Goal: Task Accomplishment & Management: Use online tool/utility

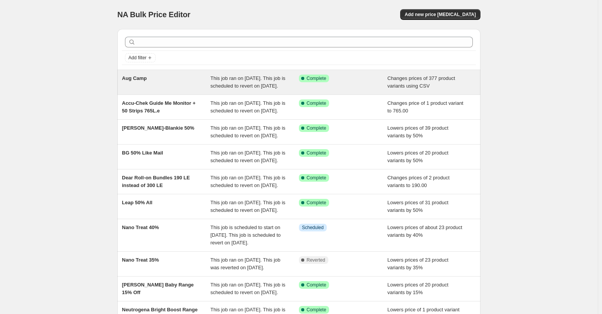
click at [159, 80] on div "Aug Camp" at bounding box center [166, 82] width 89 height 15
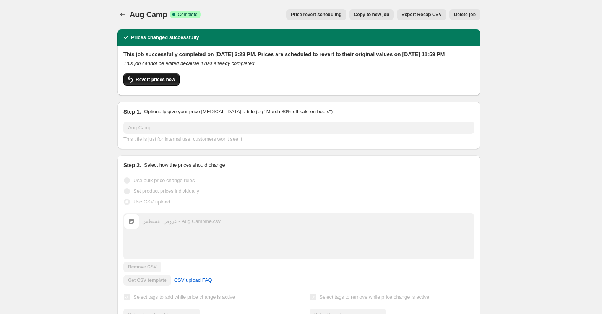
click at [148, 83] on span "Revert prices now" at bounding box center [155, 79] width 39 height 6
checkbox input "false"
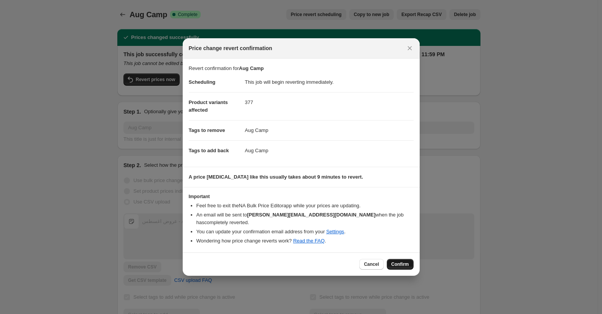
click at [407, 261] on span "Confirm" at bounding box center [400, 264] width 18 height 6
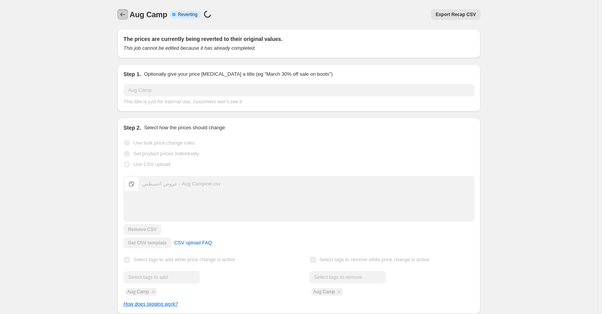
click at [127, 14] on icon "Price change jobs" at bounding box center [123, 15] width 8 height 8
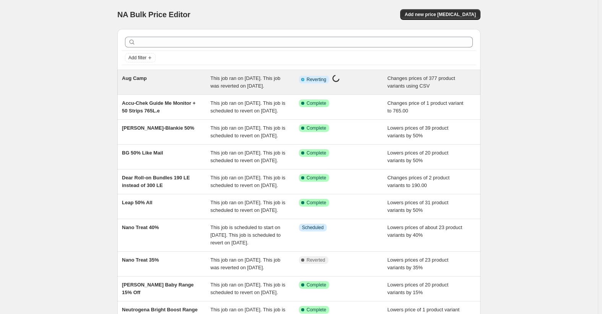
click at [148, 80] on div "Aug Camp" at bounding box center [166, 82] width 89 height 15
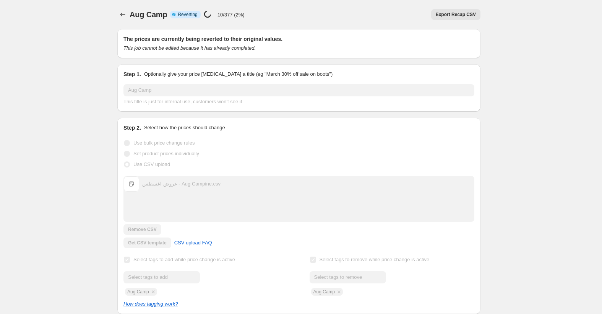
click at [461, 17] on span "Export Recap CSV" at bounding box center [456, 14] width 40 height 6
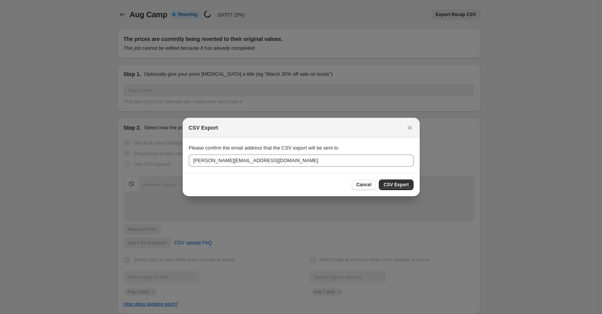
click at [369, 184] on span "Cancel" at bounding box center [363, 185] width 15 height 6
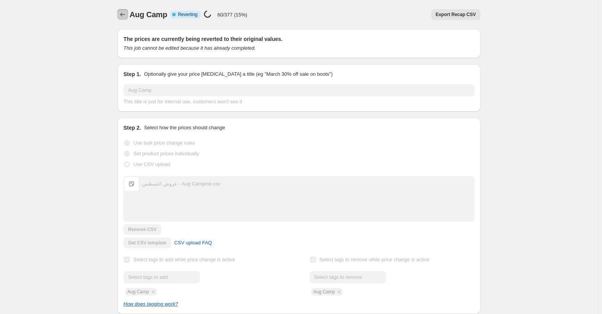
click at [123, 16] on icon "Price change jobs" at bounding box center [123, 15] width 8 height 8
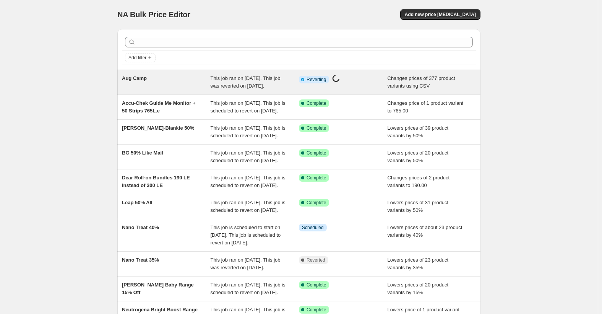
click at [138, 79] on span "Aug Camp" at bounding box center [134, 78] width 25 height 6
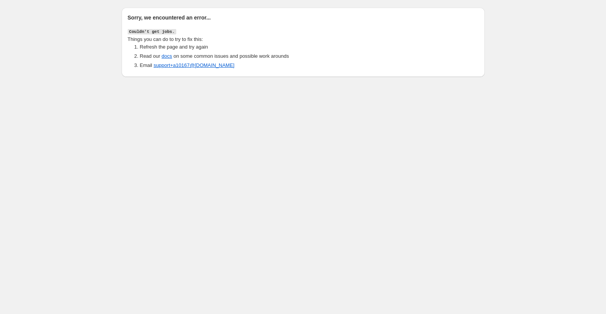
drag, startPoint x: 125, startPoint y: 15, endPoint x: 49, endPoint y: 5, distance: 76.3
click at [49, 5] on div "Sorry, we encountered an error... Couldn't get jobs. Things you can do to try t…" at bounding box center [303, 40] width 606 height 80
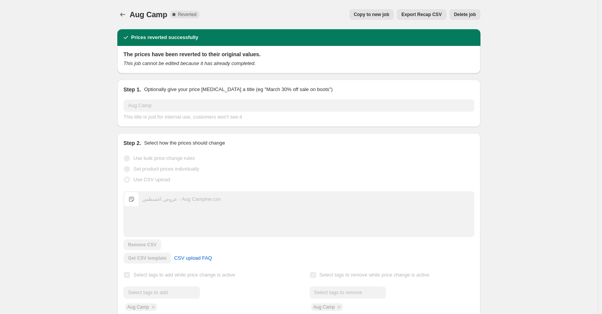
click at [379, 16] on span "Copy to new job" at bounding box center [372, 14] width 36 height 6
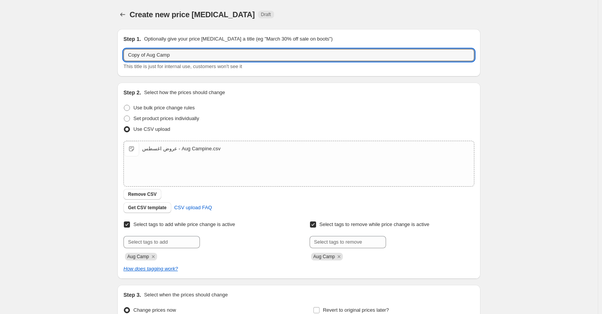
drag, startPoint x: 148, startPoint y: 56, endPoint x: 76, endPoint y: 64, distance: 72.3
click at [83, 63] on div "Create new price [MEDICAL_DATA]. This page is ready Create new price [MEDICAL_D…" at bounding box center [299, 198] width 598 height 397
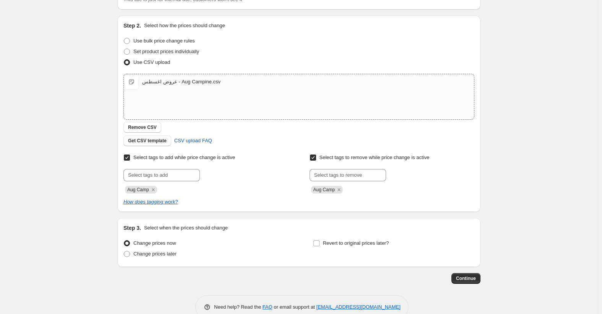
scroll to position [76, 0]
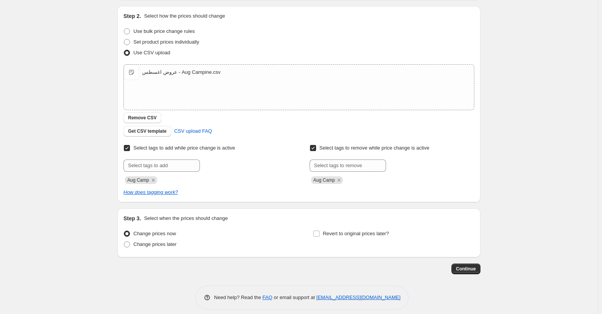
type input "Aug Camp"
click at [361, 148] on span "Select tags to remove while price change is active" at bounding box center [375, 148] width 110 height 6
click at [316, 148] on input "Select tags to remove while price change is active" at bounding box center [313, 148] width 6 height 6
checkbox input "false"
click at [350, 232] on span "Revert to original prices later?" at bounding box center [356, 233] width 66 height 6
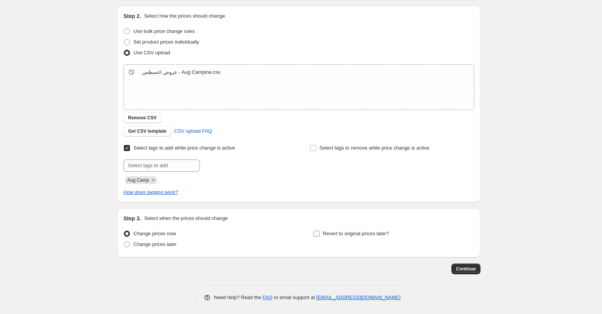
click at [320, 232] on input "Revert to original prices later?" at bounding box center [316, 233] width 6 height 6
checkbox input "true"
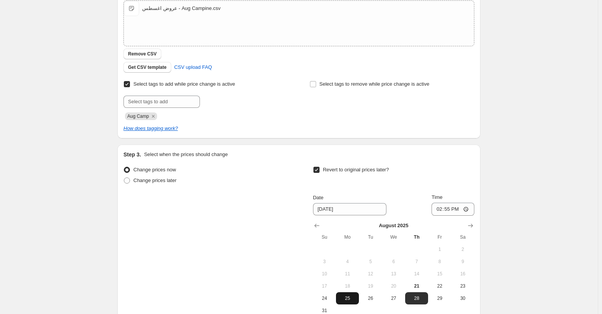
scroll to position [226, 0]
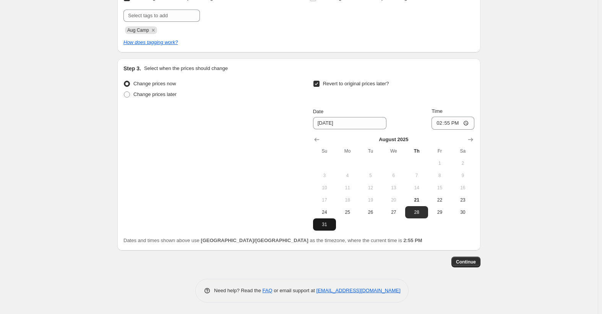
click at [324, 225] on span "31" at bounding box center [324, 224] width 17 height 6
type input "[DATE]"
click at [440, 124] on input "14:55" at bounding box center [452, 123] width 43 height 13
type input "23:59"
click at [475, 258] on button "Continue" at bounding box center [465, 261] width 29 height 11
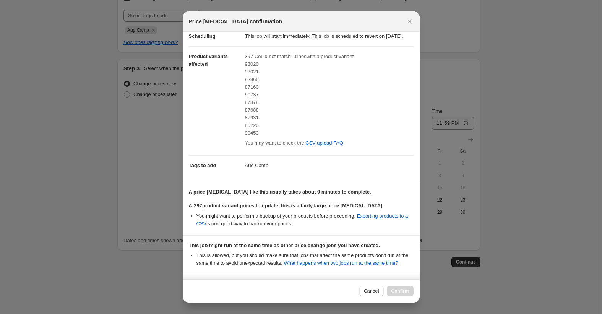
scroll to position [0, 0]
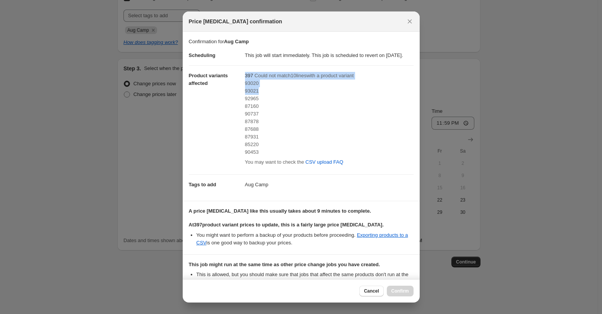
drag, startPoint x: 242, startPoint y: 88, endPoint x: 269, endPoint y: 97, distance: 29.0
click at [265, 97] on dl "Scheduling This job will start immediately. This job is scheduled to revert on …" at bounding box center [301, 119] width 225 height 149
click at [294, 95] on div "93021" at bounding box center [329, 91] width 169 height 8
drag, startPoint x: 244, startPoint y: 89, endPoint x: 268, endPoint y: 160, distance: 74.8
click at [268, 156] on div "93020 93021 92965 87160 90737 87878 87688 87931 85220 90453" at bounding box center [329, 117] width 169 height 76
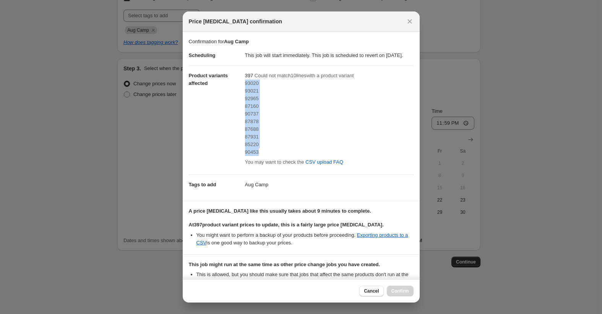
copy div "93020 93021 92965 87160 90737 87878 87688 87931 85220 90453"
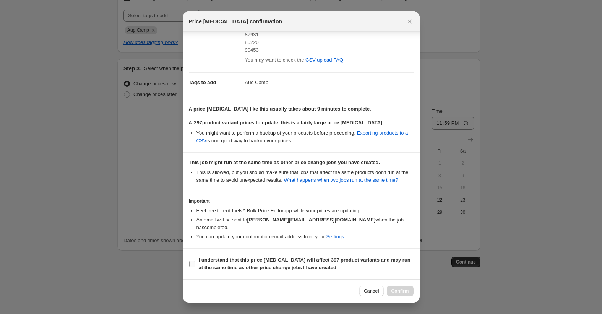
click at [240, 268] on b "I understand that this price [MEDICAL_DATA] will affect 397 product variants an…" at bounding box center [305, 263] width 212 height 13
click at [195, 267] on input "I understand that this price [MEDICAL_DATA] will affect 397 product variants an…" at bounding box center [192, 264] width 6 height 6
checkbox input "true"
click at [396, 287] on button "Confirm" at bounding box center [400, 290] width 27 height 11
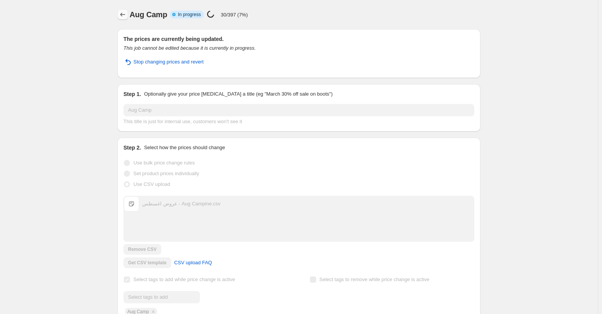
click at [126, 17] on icon "Price change jobs" at bounding box center [123, 15] width 8 height 8
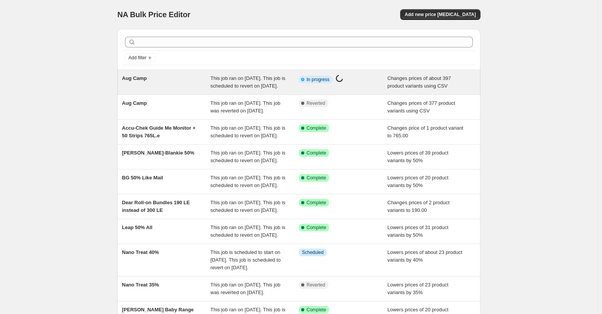
click at [130, 79] on span "Aug Camp" at bounding box center [134, 78] width 25 height 6
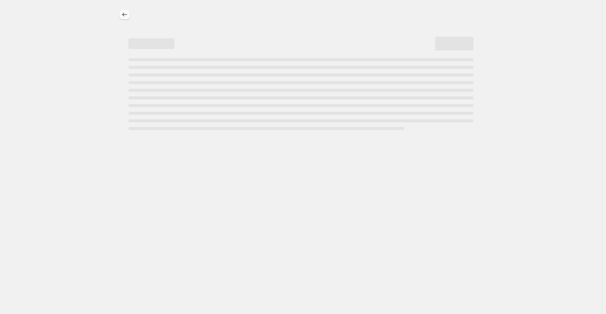
click at [126, 15] on icon "Price change jobs" at bounding box center [125, 15] width 8 height 8
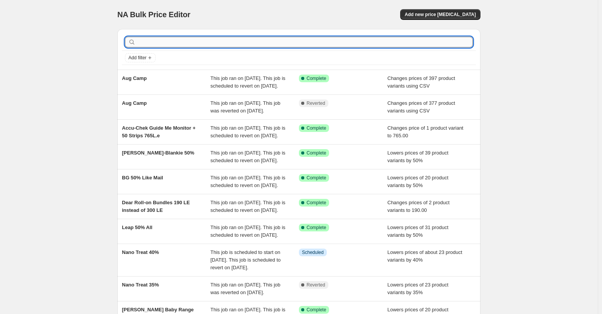
click at [160, 37] on input "text" at bounding box center [305, 42] width 336 height 11
type input "ever"
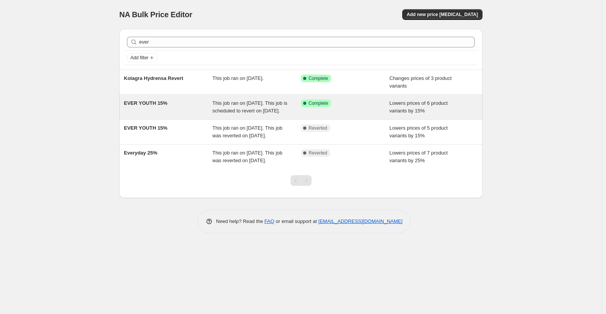
click at [149, 103] on span "EVER YOUTH 15%" at bounding box center [146, 103] width 44 height 6
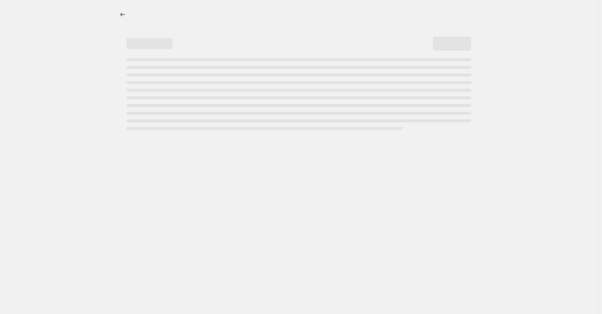
select select "percentage"
select select "collection"
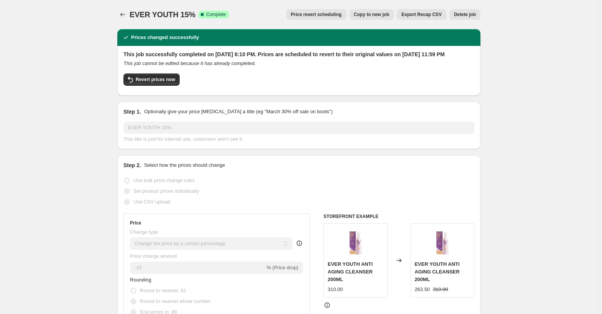
click at [323, 17] on span "Price revert scheduling" at bounding box center [316, 14] width 51 height 6
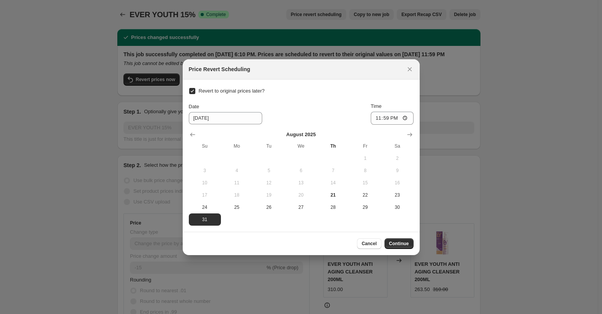
click at [410, 128] on div "[DATE] Su Mo Tu We Th Fr Sa 1 2 3 4 5 6 7 8 9 10 11 12 13 14 15 16 17 18 19 20 …" at bounding box center [298, 175] width 231 height 101
click at [410, 131] on icon "Show next month, September 2025" at bounding box center [410, 135] width 8 height 8
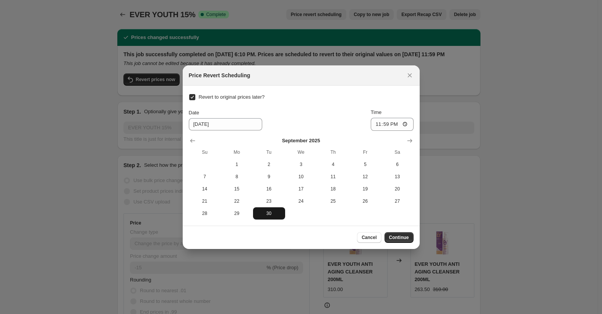
click at [266, 216] on span "30" at bounding box center [269, 213] width 26 height 6
type input "[DATE]"
click at [396, 237] on span "Continue" at bounding box center [399, 237] width 20 height 6
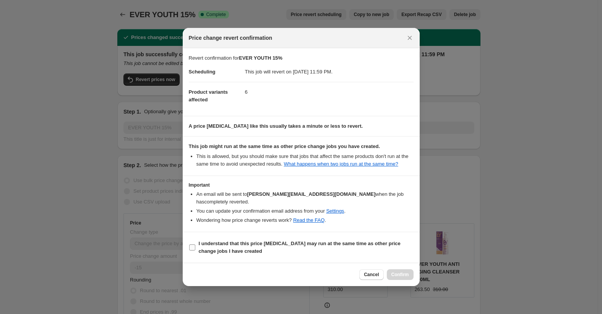
click at [307, 240] on b "I understand that this price [MEDICAL_DATA] may run at the same time as other p…" at bounding box center [300, 246] width 202 height 13
click at [195, 244] on input "I understand that this price [MEDICAL_DATA] may run at the same time as other p…" at bounding box center [192, 247] width 6 height 6
checkbox input "true"
click at [402, 269] on button "Confirm" at bounding box center [400, 274] width 27 height 11
